Goal: Task Accomplishment & Management: Manage account settings

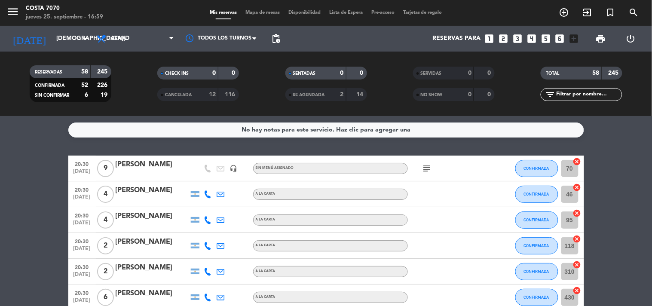
click at [545, 37] on icon "looks_5" at bounding box center [545, 38] width 11 height 11
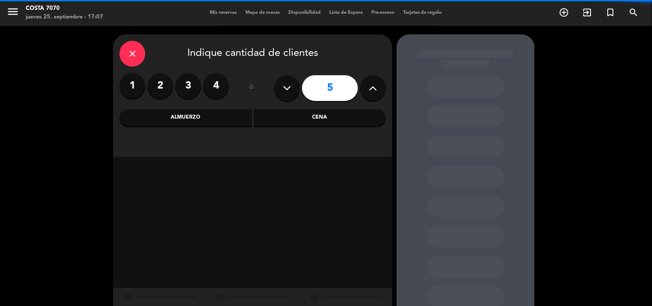
click at [311, 115] on div "Cena" at bounding box center [320, 117] width 132 height 17
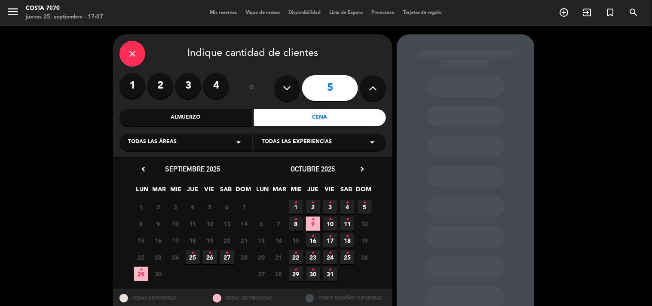
click at [191, 254] on icon "•" at bounding box center [192, 253] width 3 height 14
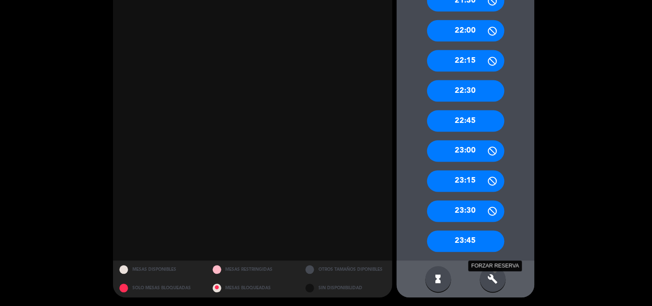
click at [490, 278] on icon "build" at bounding box center [493, 279] width 10 height 10
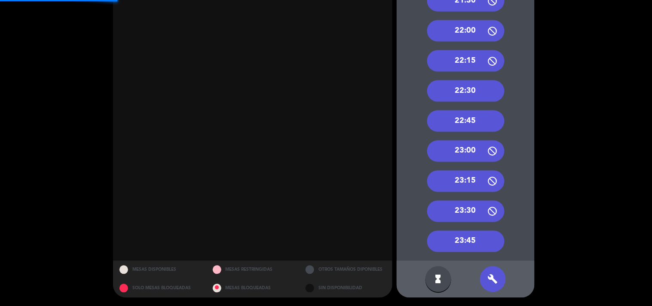
scroll to position [144, 0]
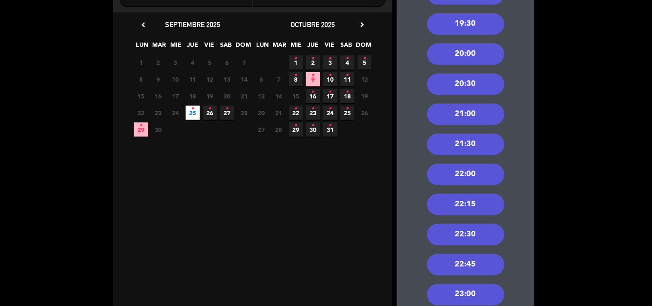
click at [482, 119] on div "21:00" at bounding box center [465, 114] width 77 height 21
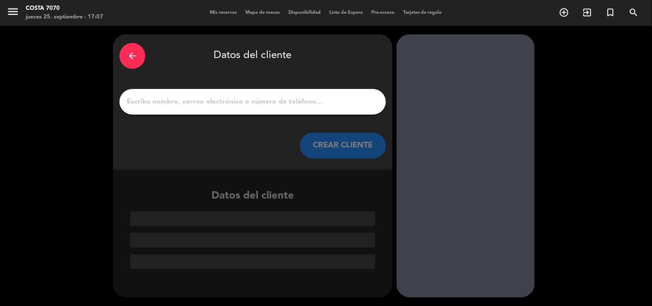
drag, startPoint x: 339, startPoint y: 109, endPoint x: 331, endPoint y: 97, distance: 14.1
click at [338, 108] on div at bounding box center [252, 102] width 266 height 26
click at [331, 96] on input "1" at bounding box center [253, 102] width 254 height 12
paste input "Sofia Ganuza"
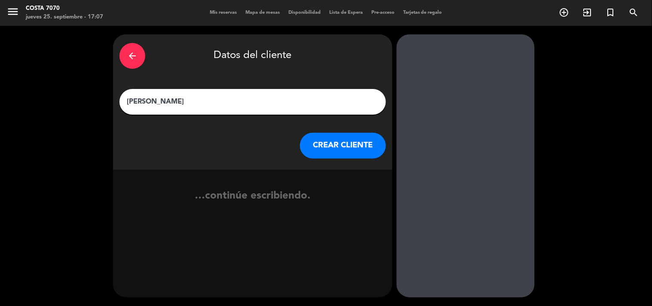
type input "Sofia Ganuza"
click at [335, 145] on button "CREAR CLIENTE" at bounding box center [343, 146] width 86 height 26
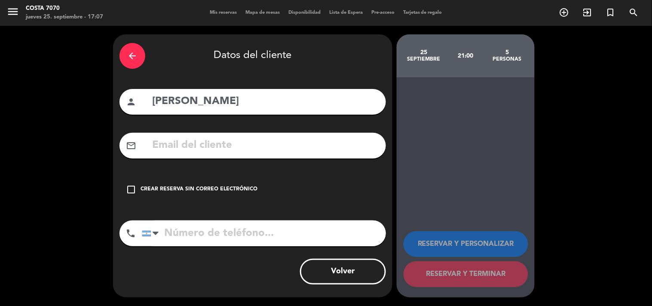
click at [194, 196] on div "check_box_outline_blank Crear reserva sin correo electrónico" at bounding box center [252, 190] width 266 height 26
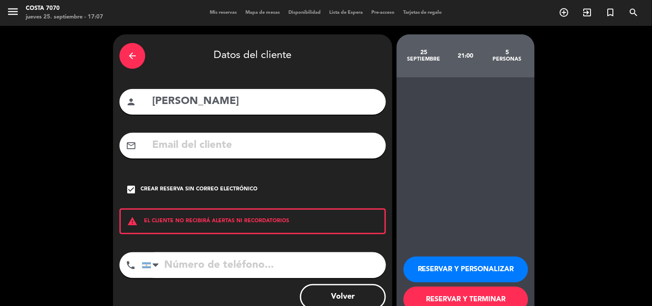
click at [464, 272] on button "RESERVAR Y PERSONALIZAR" at bounding box center [465, 270] width 125 height 26
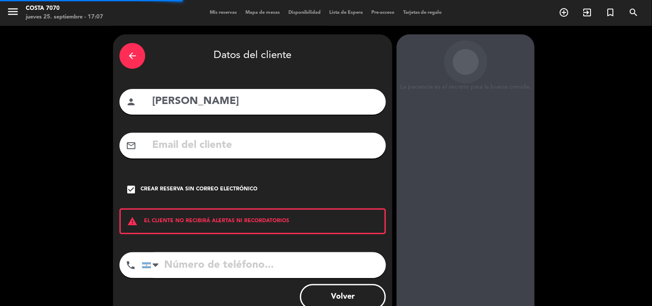
scroll to position [34, 0]
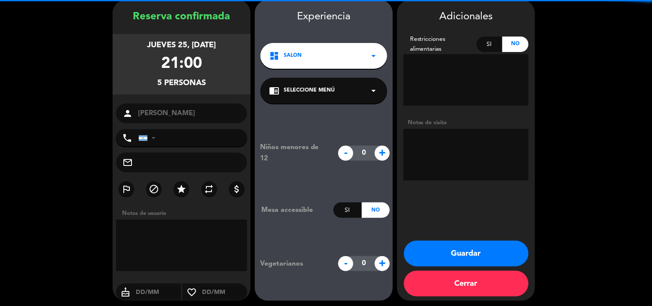
click at [424, 150] on textarea at bounding box center [465, 155] width 125 height 52
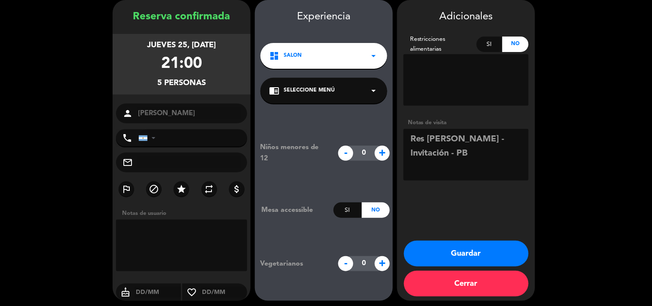
type textarea "Res Ignacio - Invitación - PB"
click at [500, 247] on button "Guardar" at bounding box center [466, 254] width 125 height 26
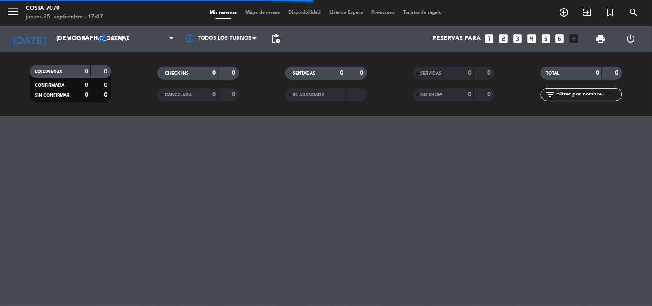
click at [257, 13] on span "Mapa de mesas" at bounding box center [262, 12] width 43 height 5
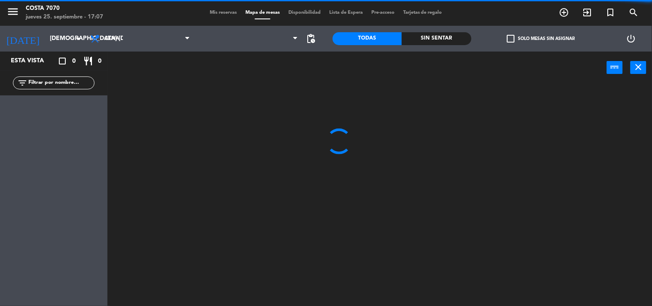
click at [535, 39] on label "check_box_outline_blank Solo mesas sin asignar" at bounding box center [541, 39] width 68 height 8
click at [541, 39] on input "check_box_outline_blank Solo mesas sin asignar" at bounding box center [541, 39] width 0 height 0
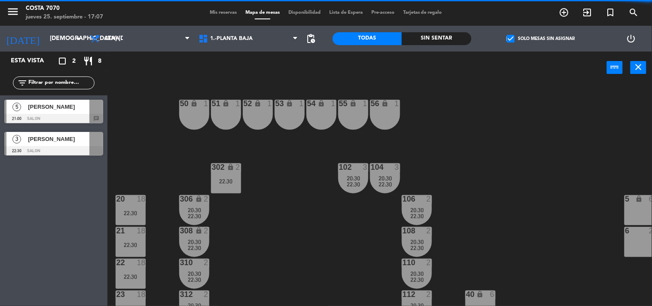
scroll to position [382, 0]
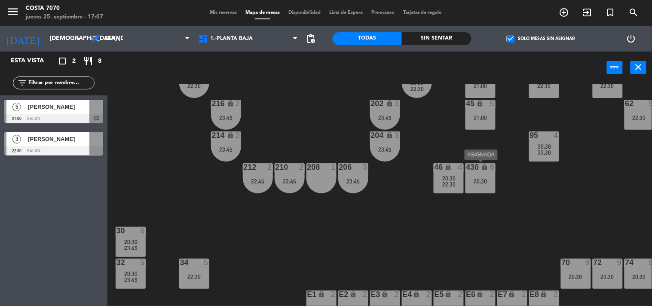
click at [479, 183] on div "20:30" at bounding box center [480, 181] width 30 height 6
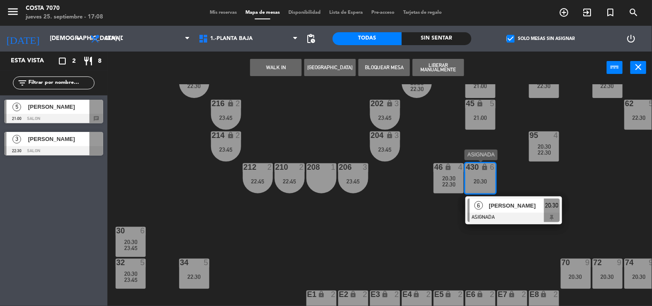
click at [493, 208] on span "[PERSON_NAME]" at bounding box center [516, 205] width 55 height 9
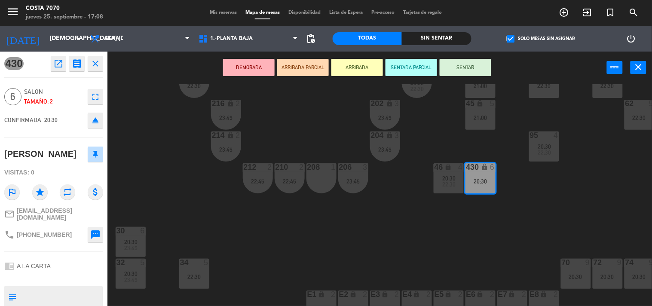
click at [97, 119] on icon "eject" at bounding box center [95, 120] width 10 height 10
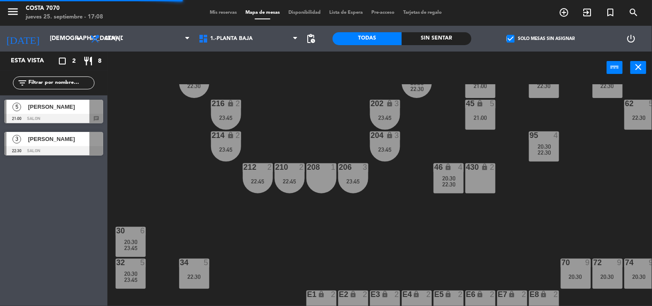
click at [37, 113] on div "Sofia Ganuza" at bounding box center [58, 107] width 62 height 14
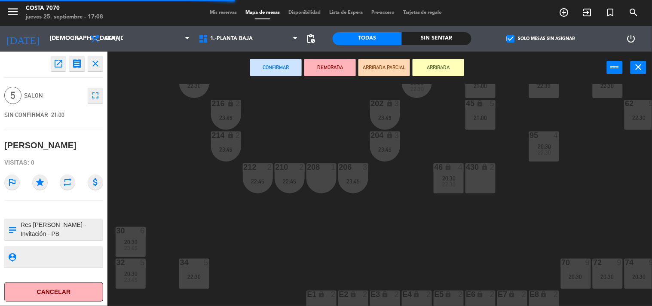
click at [483, 181] on div "430 lock 2" at bounding box center [480, 178] width 30 height 30
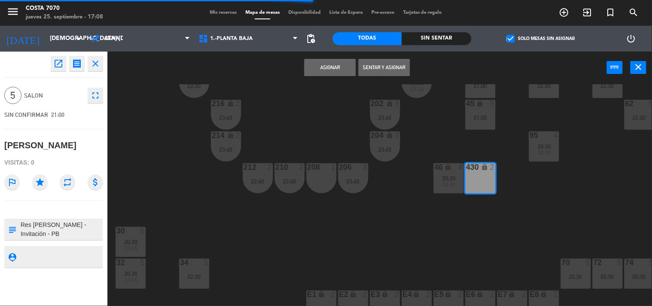
click at [327, 71] on button "Asignar" at bounding box center [330, 67] width 52 height 17
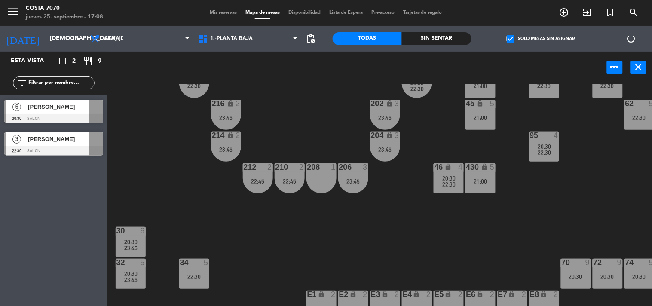
scroll to position [382, 104]
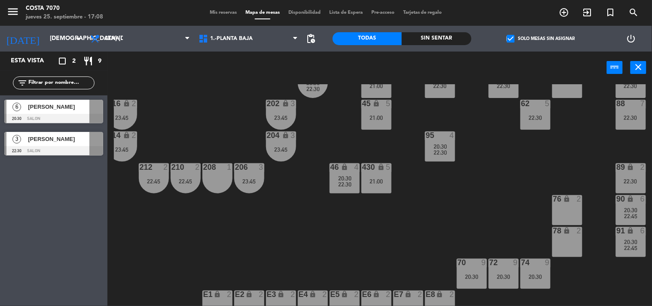
click at [50, 110] on span "[PERSON_NAME]" at bounding box center [58, 106] width 61 height 9
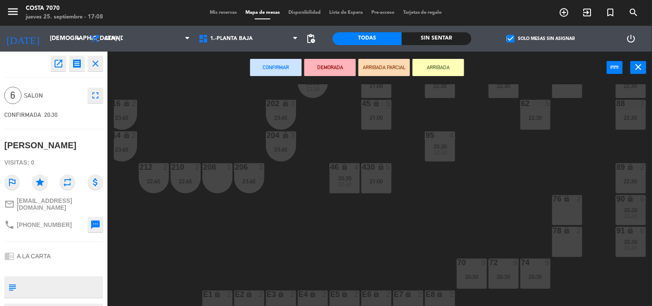
scroll to position [238, 104]
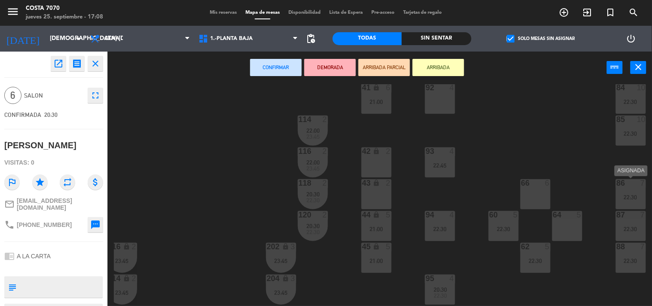
click at [628, 208] on div "86 7 22:30" at bounding box center [631, 194] width 30 height 30
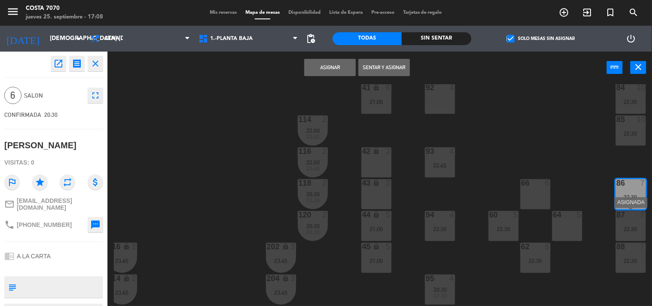
click at [627, 213] on div at bounding box center [630, 215] width 14 height 8
click at [398, 67] on button "Unir y asignar" at bounding box center [384, 67] width 52 height 17
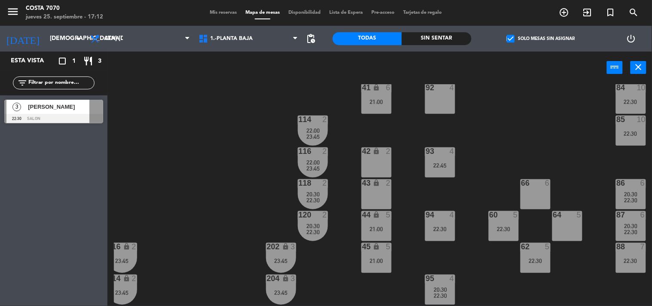
click at [225, 12] on span "Mis reservas" at bounding box center [223, 12] width 36 height 5
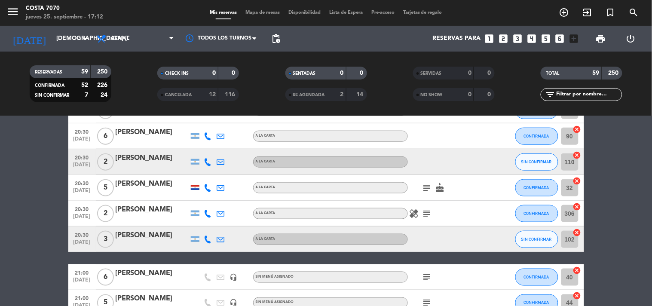
scroll to position [382, 0]
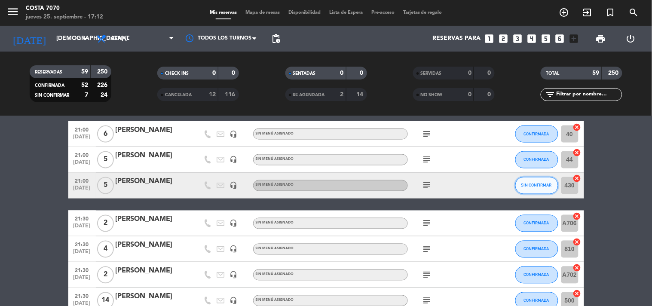
click at [531, 186] on span "SIN CONFIRMAR" at bounding box center [536, 185] width 31 height 5
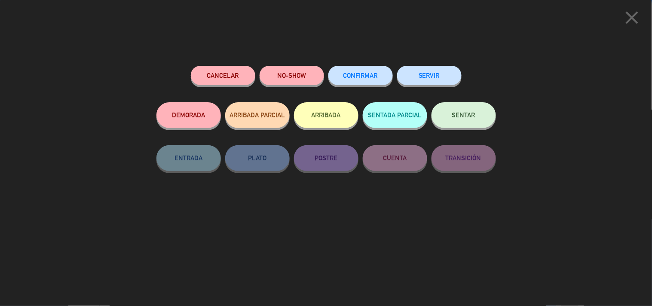
click at [351, 76] on span "CONFIRMAR" at bounding box center [360, 75] width 34 height 7
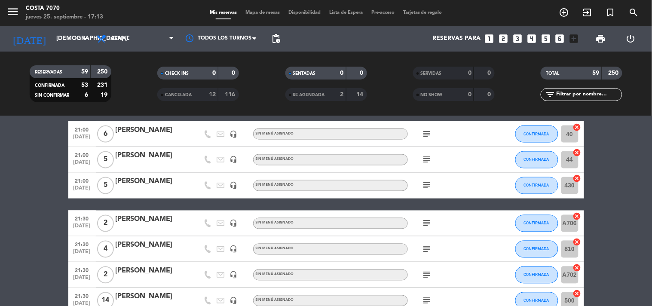
click at [278, 31] on span "pending_actions" at bounding box center [275, 38] width 17 height 17
click at [278, 34] on span "pending_actions" at bounding box center [276, 39] width 10 height 10
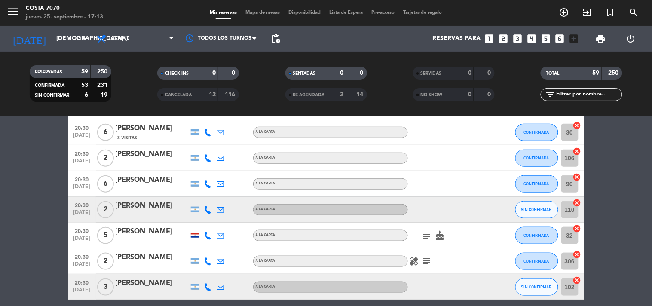
scroll to position [238, 0]
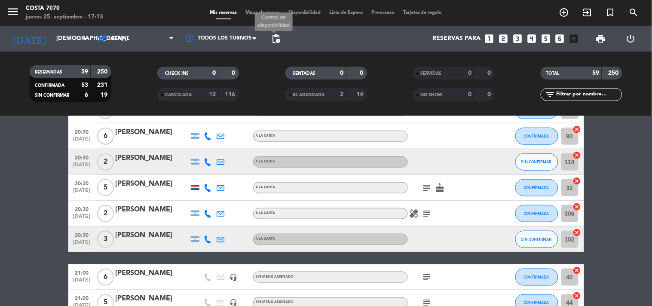
click at [280, 37] on span "pending_actions" at bounding box center [276, 39] width 10 height 10
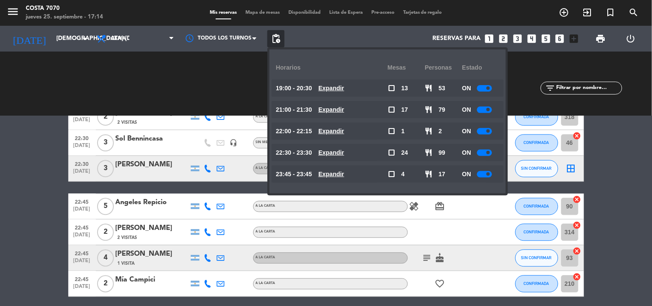
scroll to position [1384, 0]
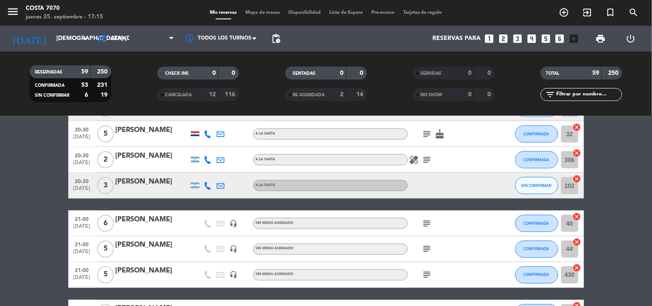
scroll to position [0, 0]
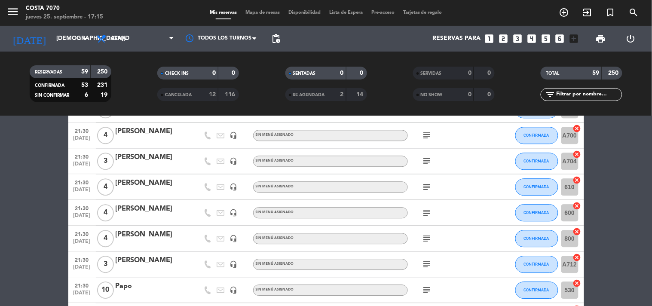
scroll to position [955, 0]
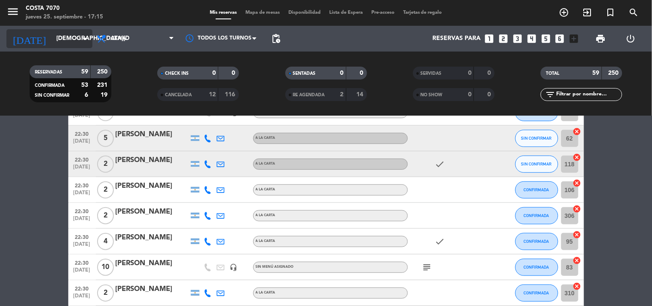
click at [52, 39] on input "[DEMOGRAPHIC_DATA][DATE]" at bounding box center [93, 38] width 82 height 15
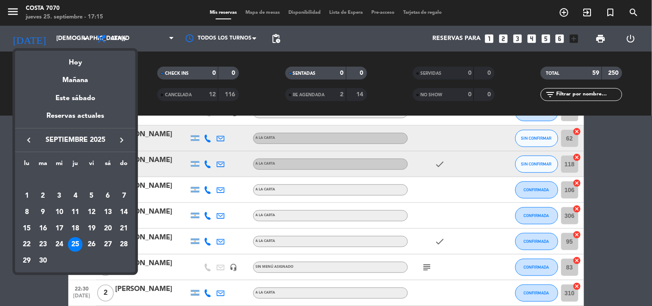
click at [90, 243] on div "26" at bounding box center [91, 244] width 15 height 15
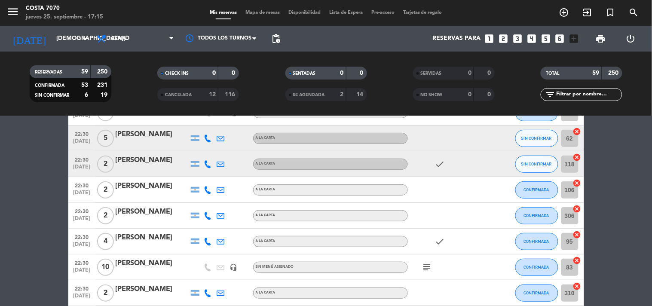
type input "vie. 26 sep."
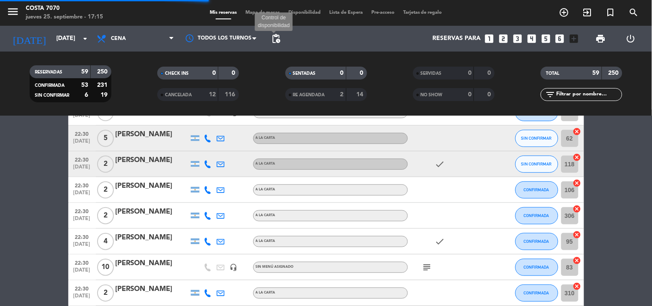
click at [275, 37] on span "pending_actions" at bounding box center [276, 39] width 10 height 10
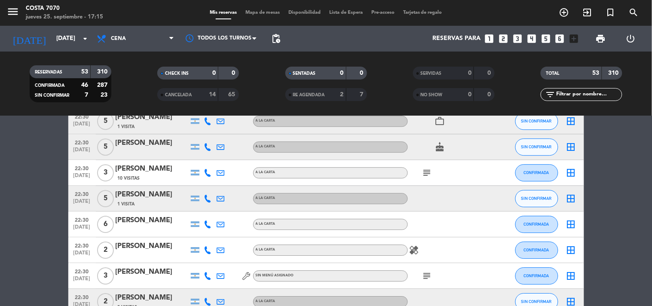
scroll to position [603, 0]
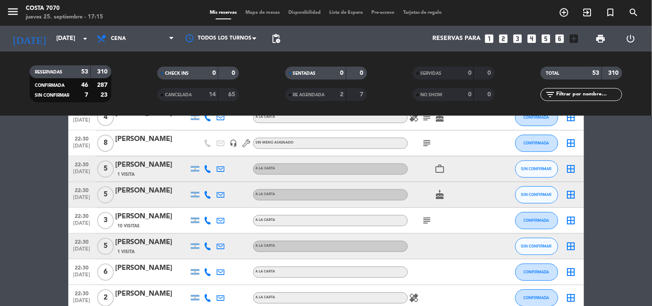
click at [209, 165] on icon at bounding box center [208, 169] width 8 height 8
drag, startPoint x: 203, startPoint y: 153, endPoint x: 192, endPoint y: 147, distance: 12.7
click at [203, 152] on span "Copiar" at bounding box center [201, 154] width 18 height 9
click at [146, 161] on div "Facundo Reano" at bounding box center [152, 164] width 73 height 11
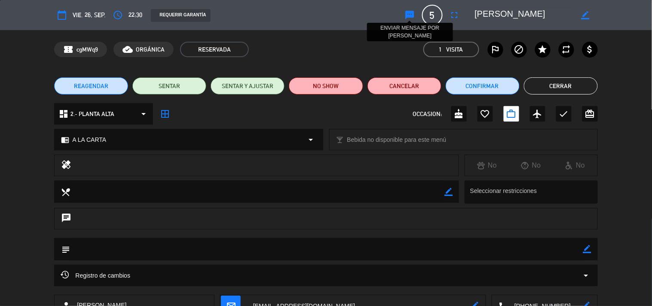
click at [412, 11] on icon "sms" at bounding box center [410, 15] width 10 height 10
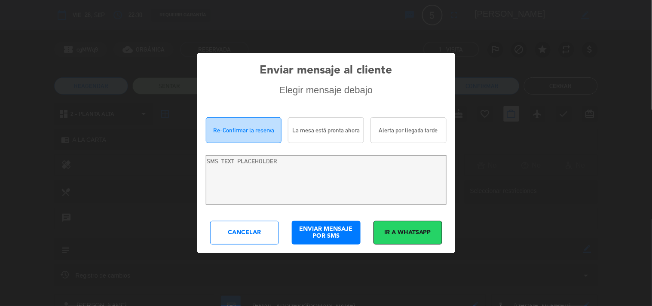
type textarea "Hi Facundo Reano! We are writing to re-confirm your reservation at Costa 7070 f…"
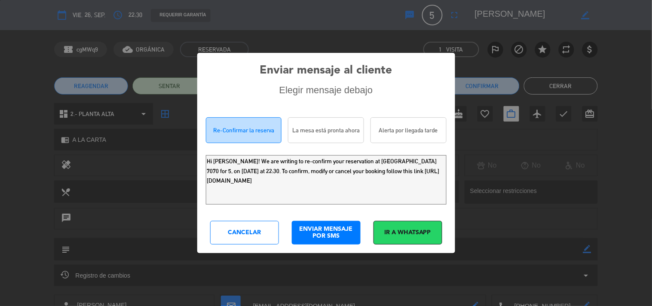
drag, startPoint x: 393, startPoint y: 192, endPoint x: 7, endPoint y: 49, distance: 412.2
click at [0, 86] on div "Enviar mensaje al cliente Elegir mensaje debajo Re-Confirmar la reserva La mesa…" at bounding box center [326, 153] width 652 height 306
click at [232, 230] on div "Cancelar" at bounding box center [244, 233] width 69 height 24
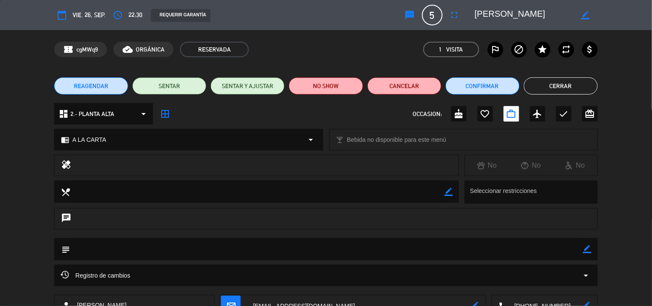
click at [538, 82] on button "Cerrar" at bounding box center [561, 85] width 74 height 17
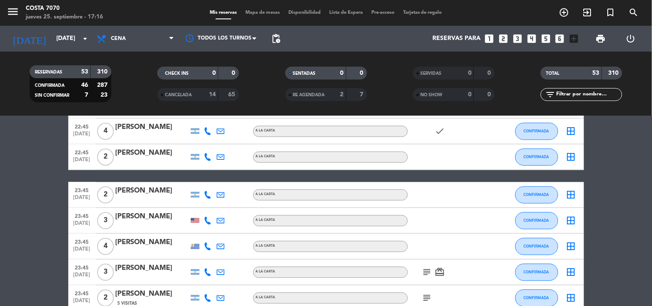
scroll to position [1319, 0]
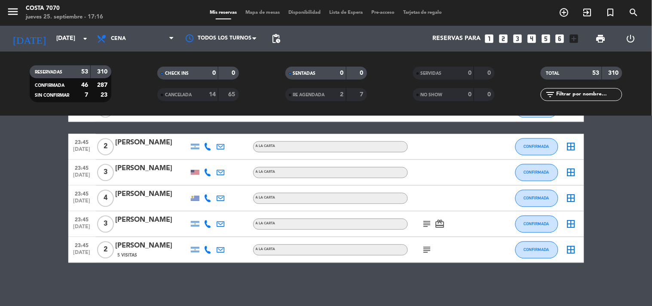
drag, startPoint x: 15, startPoint y: 207, endPoint x: 9, endPoint y: 207, distance: 6.4
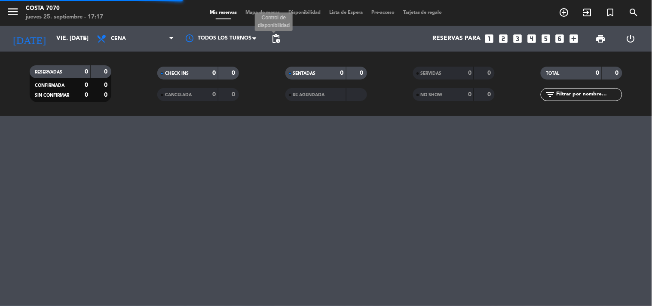
click at [278, 37] on span "pending_actions" at bounding box center [276, 39] width 10 height 10
